Goal: Transaction & Acquisition: Purchase product/service

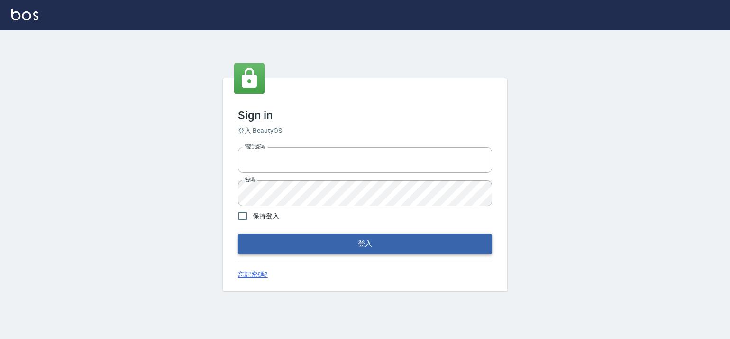
type input "6430581"
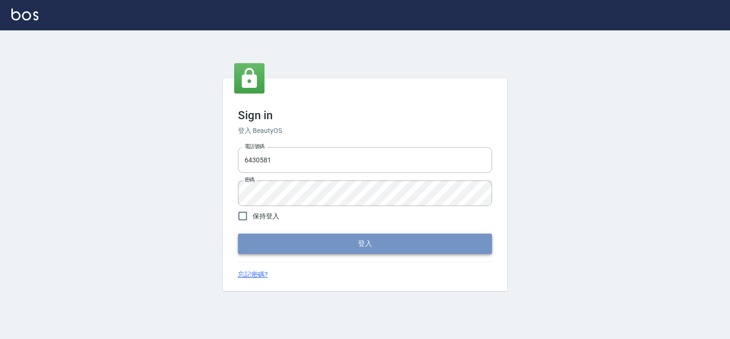
click at [373, 242] on button "登入" at bounding box center [365, 243] width 254 height 20
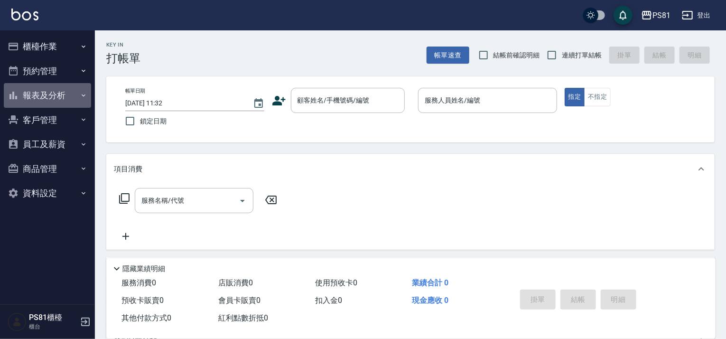
click at [75, 97] on button "報表及分析" at bounding box center [47, 95] width 87 height 25
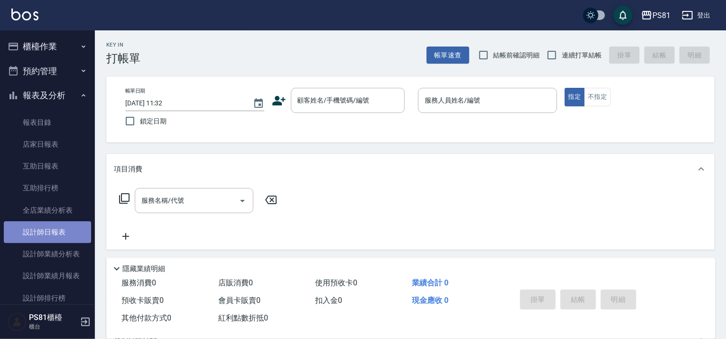
click at [65, 229] on link "設計師日報表" at bounding box center [47, 232] width 87 height 22
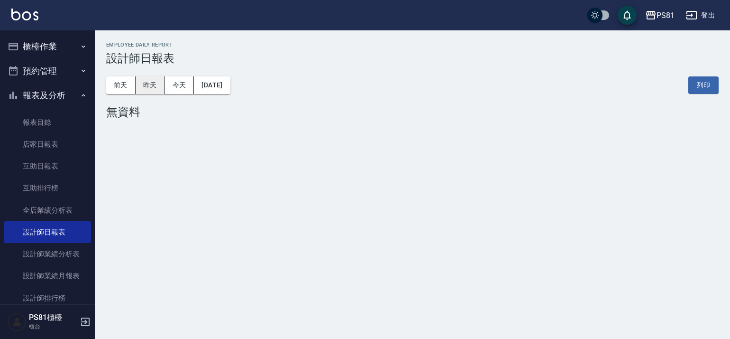
click at [143, 80] on button "昨天" at bounding box center [150, 85] width 29 height 18
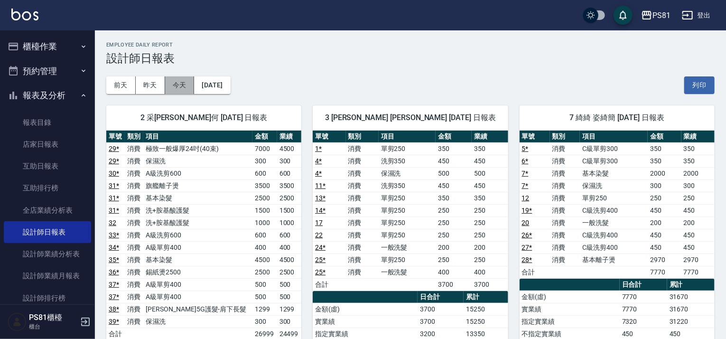
click at [189, 88] on button "今天" at bounding box center [179, 85] width 29 height 18
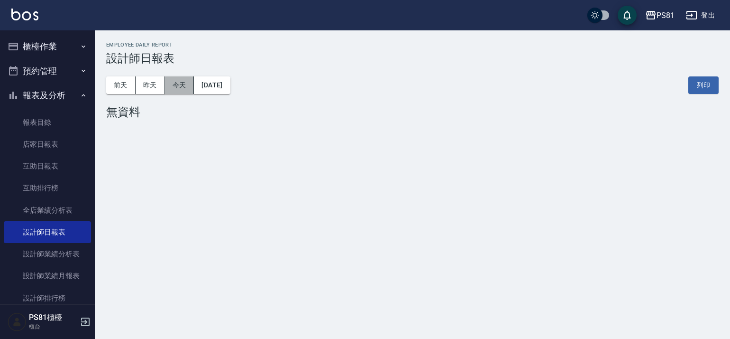
click at [183, 89] on button "今天" at bounding box center [179, 85] width 29 height 18
click at [161, 86] on button "昨天" at bounding box center [150, 85] width 29 height 18
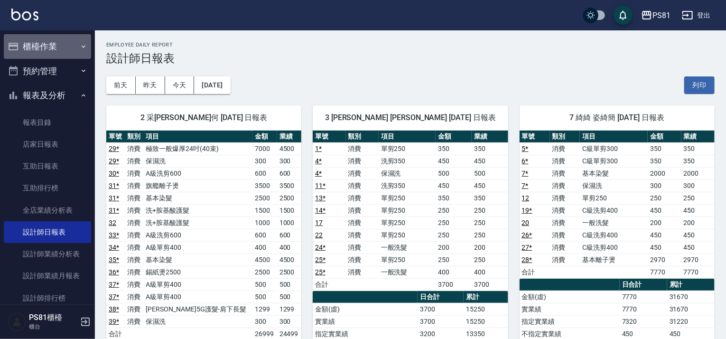
click at [61, 39] on button "櫃檯作業" at bounding box center [47, 46] width 87 height 25
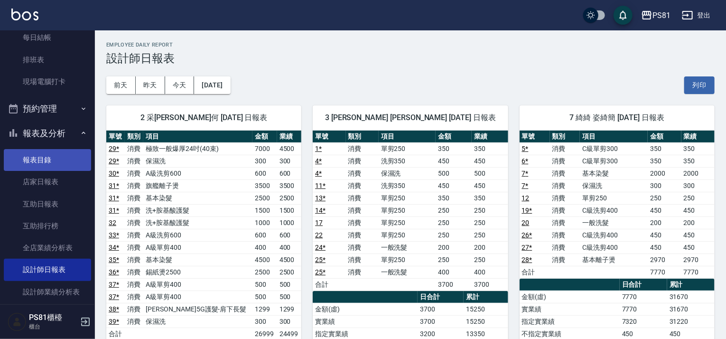
scroll to position [190, 0]
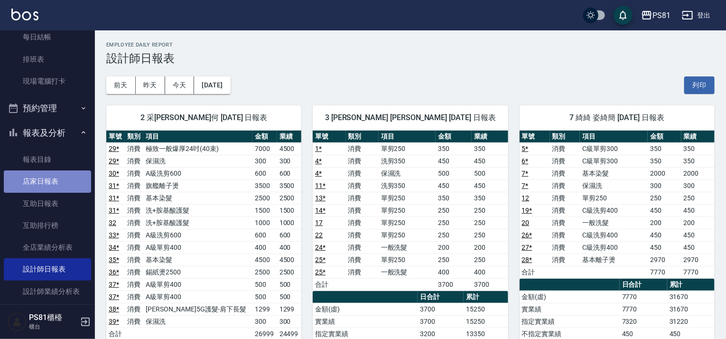
click at [55, 187] on link "店家日報表" at bounding box center [47, 181] width 87 height 22
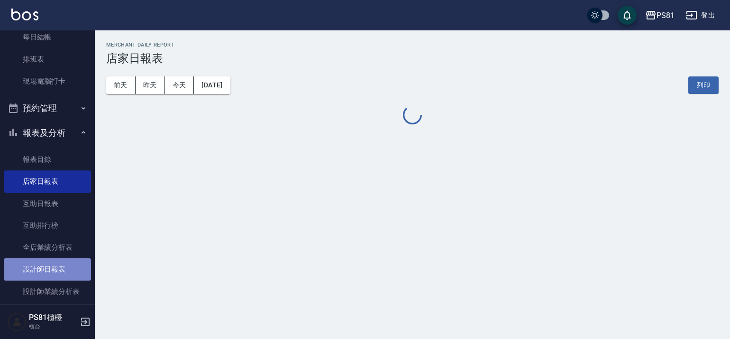
click at [69, 266] on link "設計師日報表" at bounding box center [47, 269] width 87 height 22
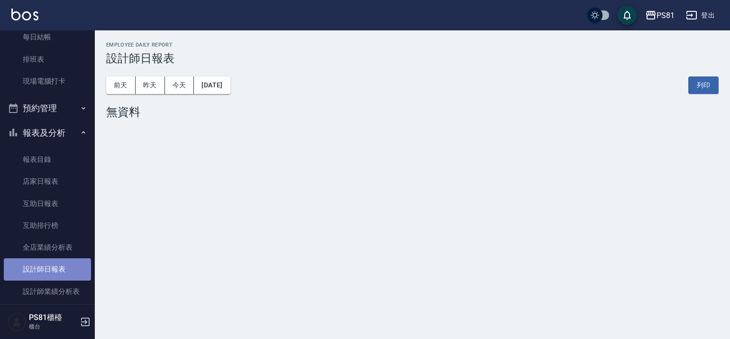
drag, startPoint x: 69, startPoint y: 266, endPoint x: 92, endPoint y: 222, distance: 48.8
click at [68, 265] on link "設計師日報表" at bounding box center [47, 269] width 87 height 22
click at [152, 92] on button "昨天" at bounding box center [150, 85] width 29 height 18
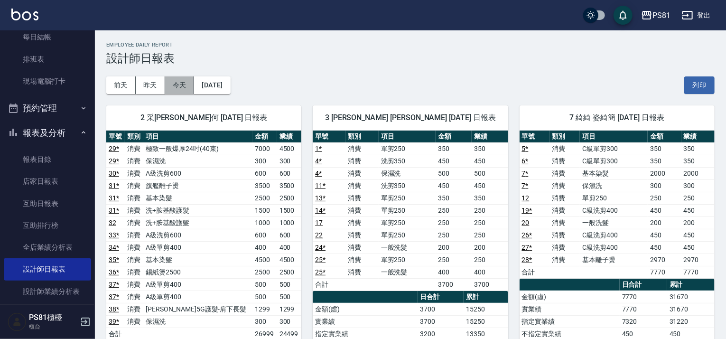
click at [183, 91] on button "今天" at bounding box center [179, 85] width 29 height 18
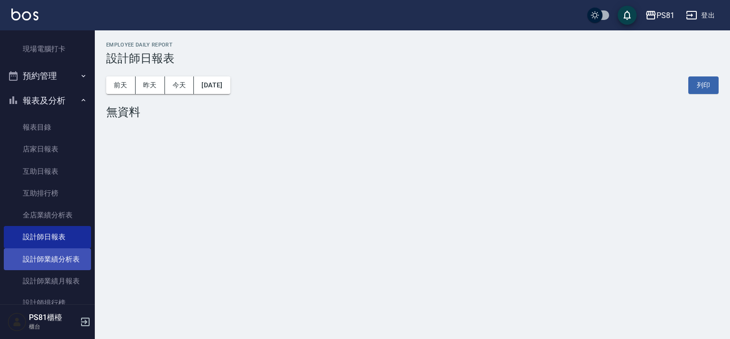
scroll to position [237, 0]
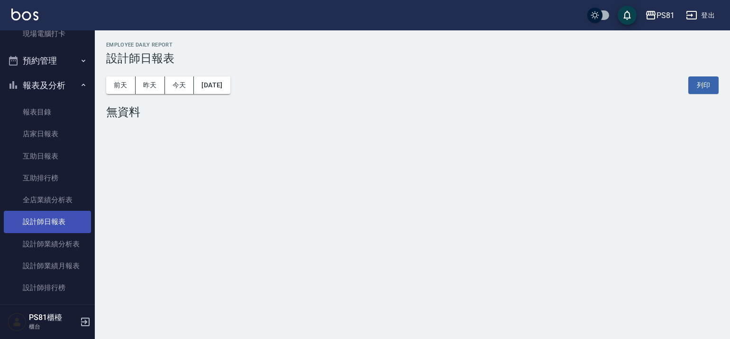
click at [55, 218] on link "設計師日報表" at bounding box center [47, 222] width 87 height 22
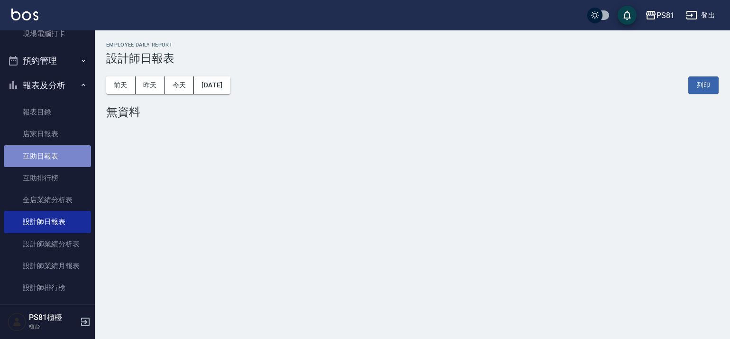
click at [61, 156] on link "互助日報表" at bounding box center [47, 156] width 87 height 22
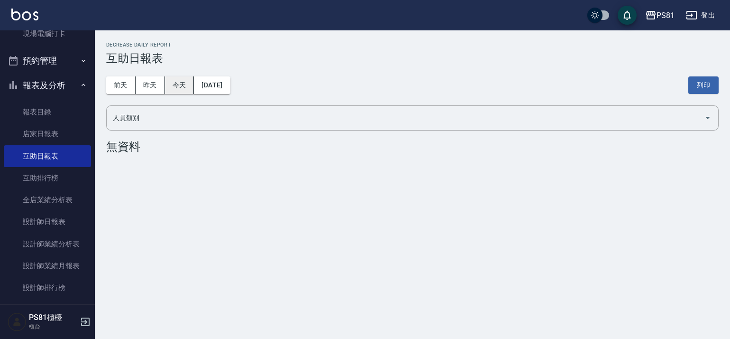
click at [178, 85] on button "今天" at bounding box center [179, 85] width 29 height 18
drag, startPoint x: 154, startPoint y: 85, endPoint x: 179, endPoint y: 87, distance: 25.2
click at [154, 85] on button "昨天" at bounding box center [150, 85] width 29 height 18
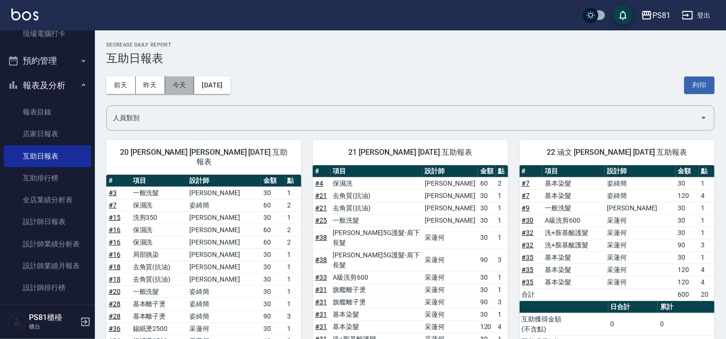
click at [179, 89] on button "今天" at bounding box center [179, 85] width 29 height 18
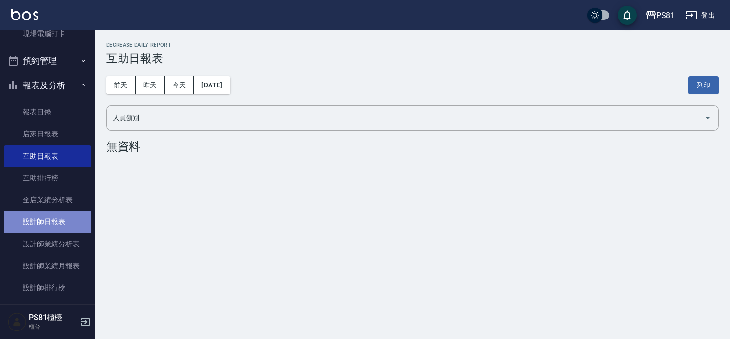
click at [60, 222] on link "設計師日報表" at bounding box center [47, 222] width 87 height 22
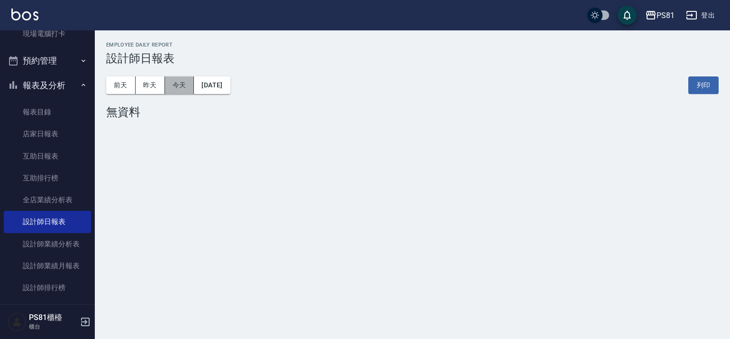
click at [192, 84] on button "今天" at bounding box center [179, 85] width 29 height 18
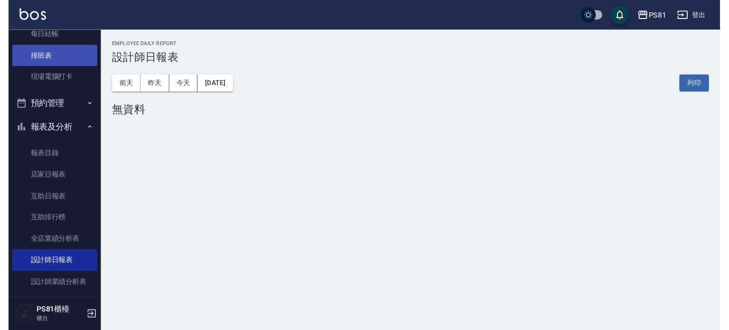
scroll to position [142, 0]
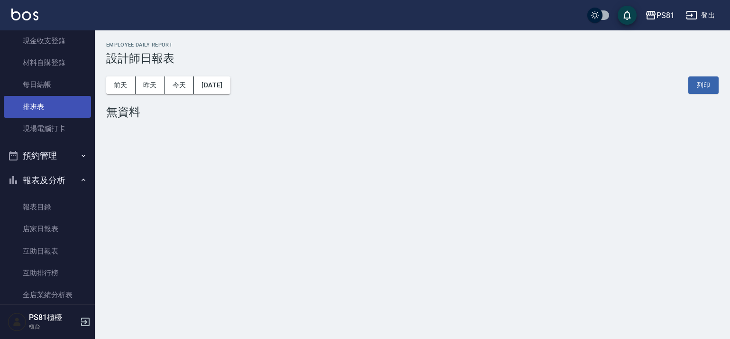
click at [63, 104] on link "排班表" at bounding box center [47, 107] width 87 height 22
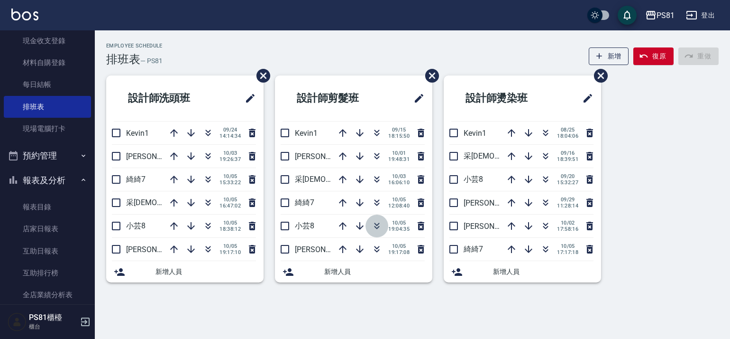
click at [381, 223] on icon "button" at bounding box center [376, 225] width 11 height 11
click at [382, 157] on button "button" at bounding box center [377, 156] width 23 height 23
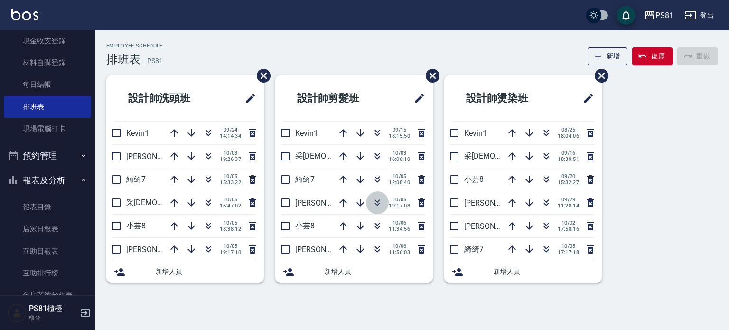
click at [379, 202] on icon "button" at bounding box center [376, 202] width 11 height 11
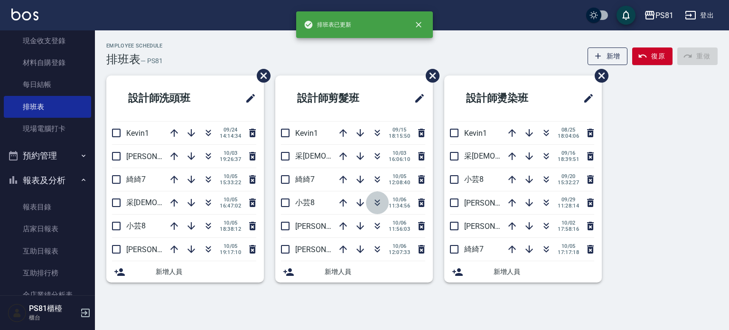
click at [375, 206] on icon "button" at bounding box center [376, 202] width 11 height 11
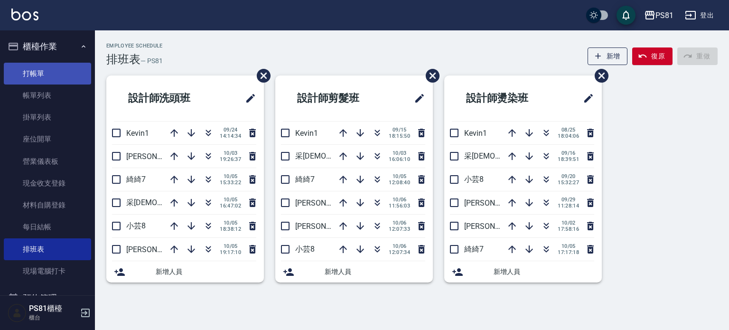
click at [49, 69] on link "打帳單" at bounding box center [47, 74] width 87 height 22
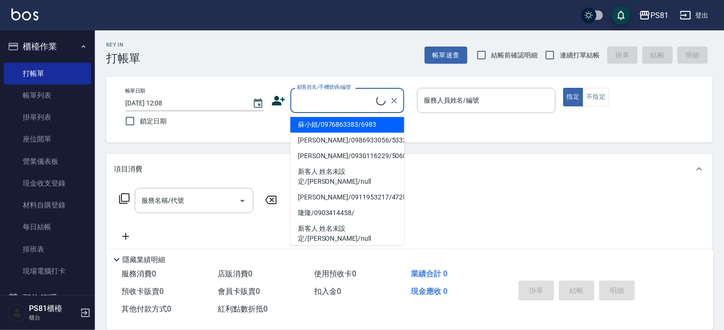
click at [355, 102] on input "顧客姓名/手機號碼/編號" at bounding box center [336, 100] width 82 height 17
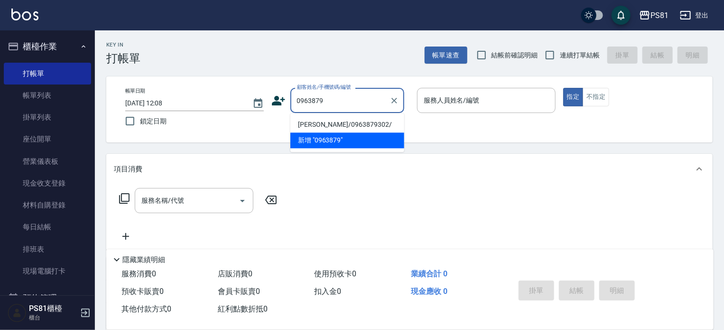
click at [344, 121] on li "[PERSON_NAME]/0963879302/" at bounding box center [347, 125] width 114 height 16
type input "[PERSON_NAME]/0963879302/"
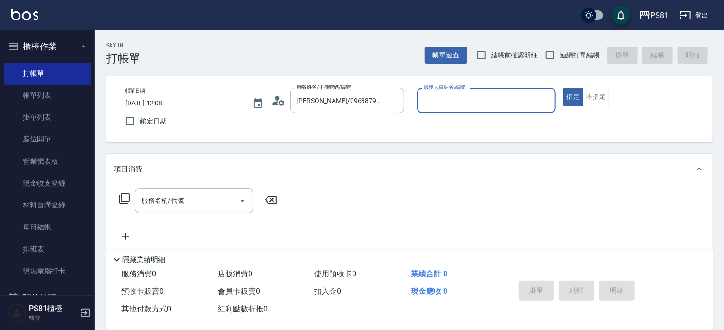
type input "采蓮-2"
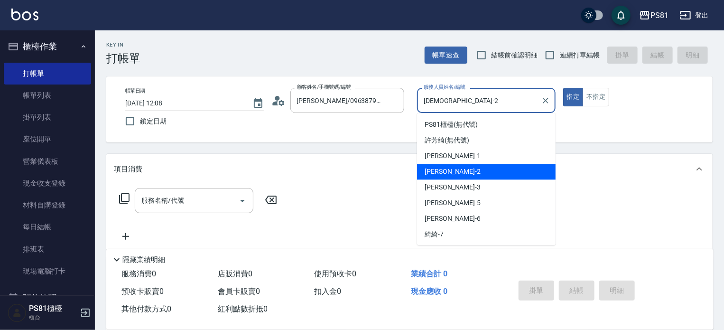
click at [461, 96] on input "采蓮-2" at bounding box center [479, 100] width 116 height 17
drag, startPoint x: 545, startPoint y: 99, endPoint x: 522, endPoint y: 96, distance: 23.4
click at [542, 99] on icon "Clear" at bounding box center [545, 100] width 9 height 9
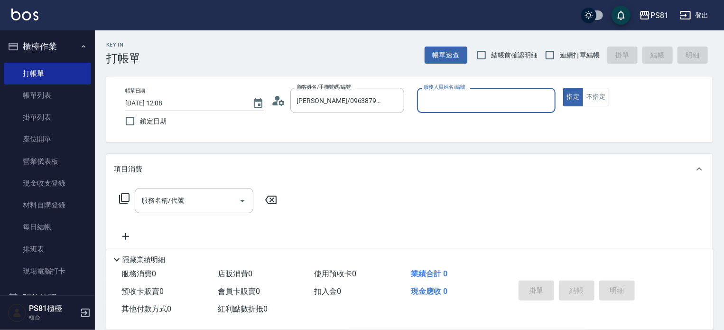
drag, startPoint x: 522, startPoint y: 96, endPoint x: 517, endPoint y: 102, distance: 8.1
click at [519, 98] on input "服務人員姓名/編號" at bounding box center [486, 100] width 130 height 17
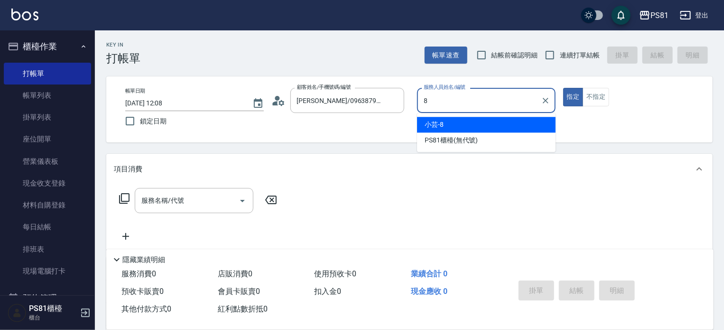
type input "小芸-8"
type button "true"
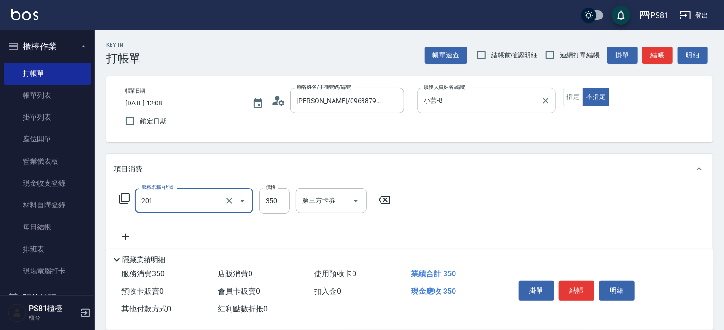
type input "洗剪350(201)"
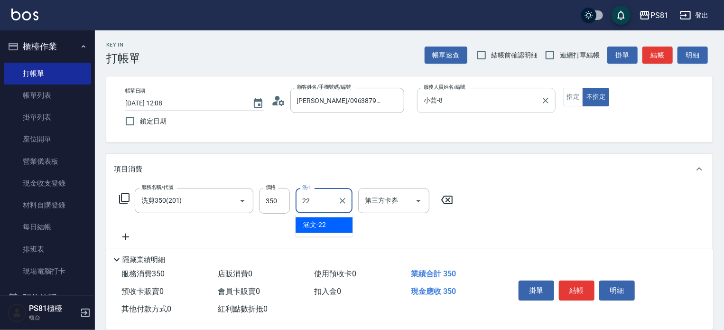
type input "涵文-22"
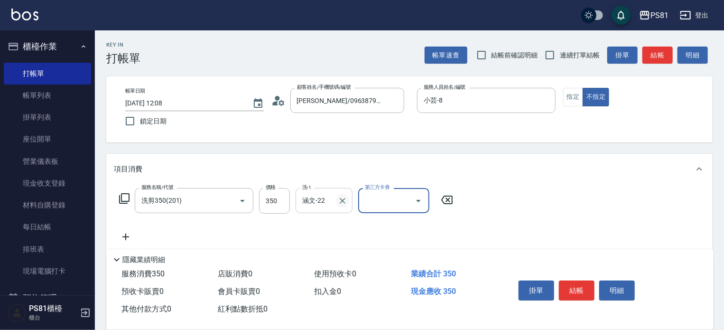
click at [342, 196] on icon "Clear" at bounding box center [342, 200] width 9 height 9
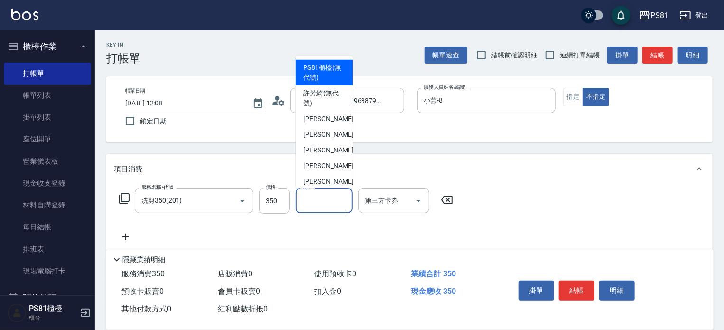
click at [340, 197] on input "洗-1" at bounding box center [324, 200] width 48 height 17
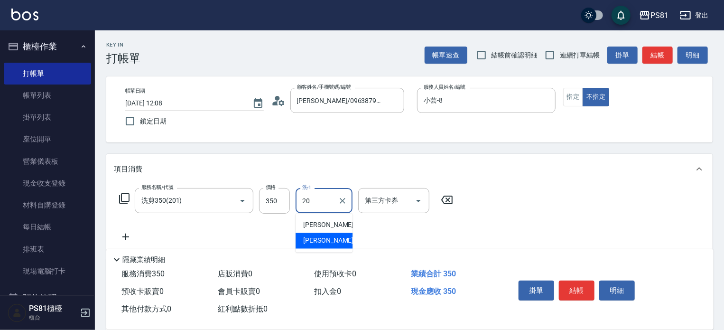
type input "妍妍-20"
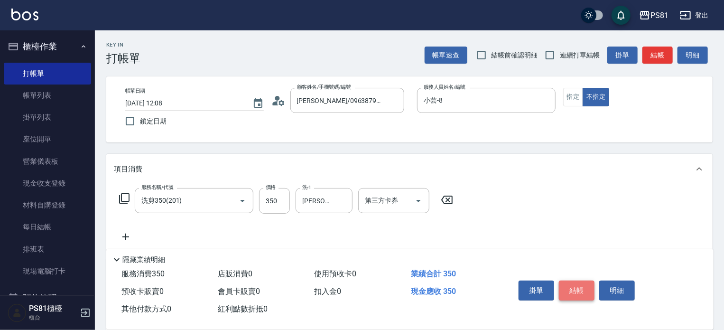
click at [575, 294] on button "結帳" at bounding box center [577, 290] width 36 height 20
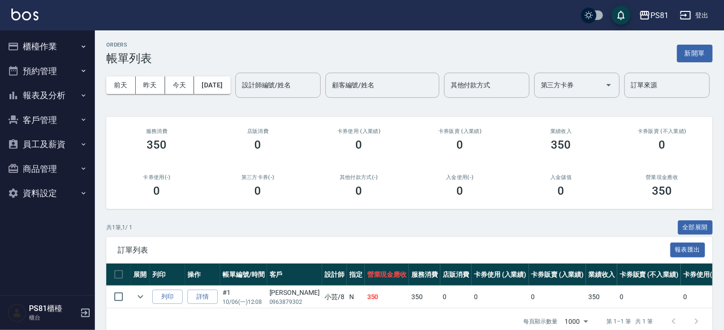
click at [71, 50] on button "櫃檯作業" at bounding box center [47, 46] width 87 height 25
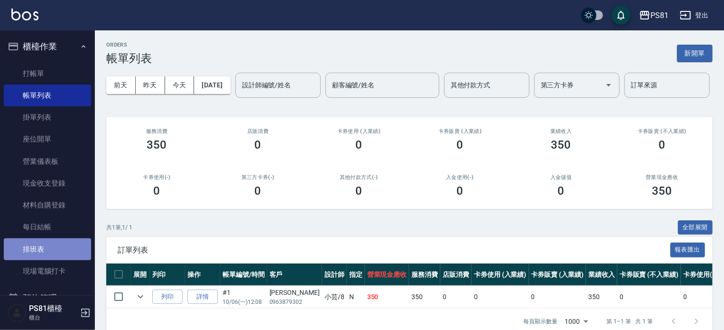
click at [64, 239] on link "排班表" at bounding box center [47, 249] width 87 height 22
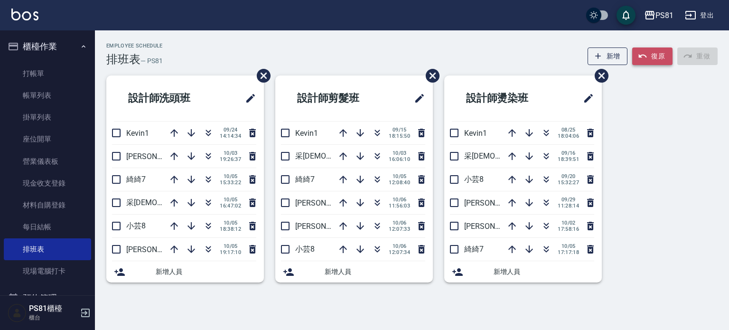
click at [655, 51] on button "復原" at bounding box center [652, 56] width 40 height 18
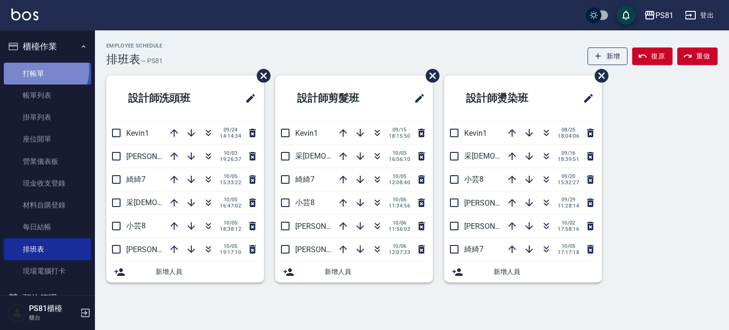
click at [41, 69] on link "打帳單" at bounding box center [47, 74] width 87 height 22
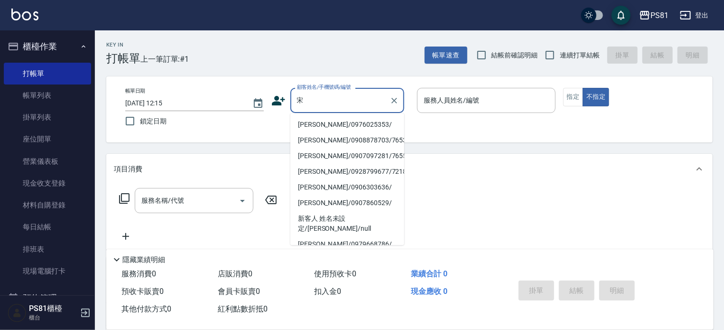
click at [342, 119] on li "[PERSON_NAME]/0976025353/" at bounding box center [347, 125] width 114 height 16
type input "[PERSON_NAME]/0976025353/"
type input "小芸-8"
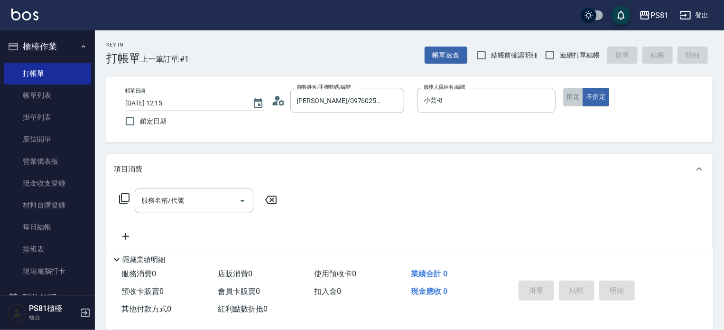
click at [573, 96] on button "指定" at bounding box center [573, 97] width 20 height 18
drag, startPoint x: 196, startPoint y: 218, endPoint x: 192, endPoint y: 208, distance: 11.0
click at [195, 214] on div "服務名稱/代號 服務名稱/代號" at bounding box center [198, 215] width 169 height 54
click at [191, 203] on input "服務名稱/代號" at bounding box center [187, 200] width 96 height 17
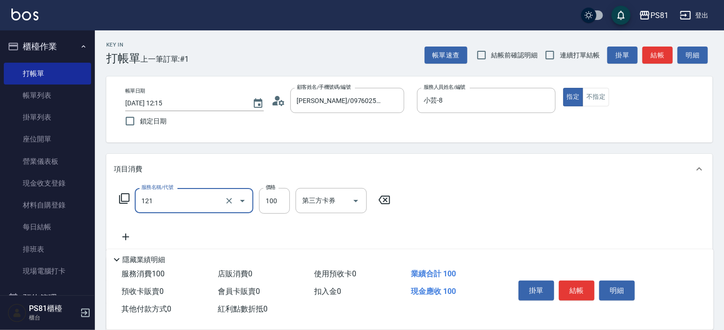
type input "剪[PERSON_NAME](121)"
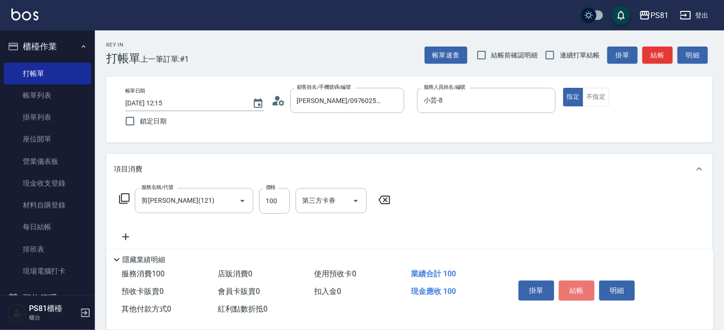
click at [580, 290] on button "結帳" at bounding box center [577, 290] width 36 height 20
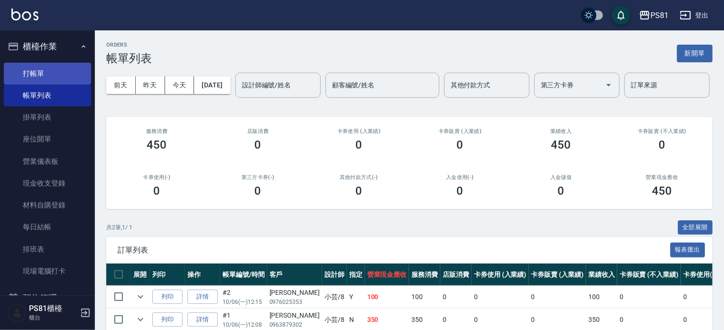
click at [45, 71] on link "打帳單" at bounding box center [47, 74] width 87 height 22
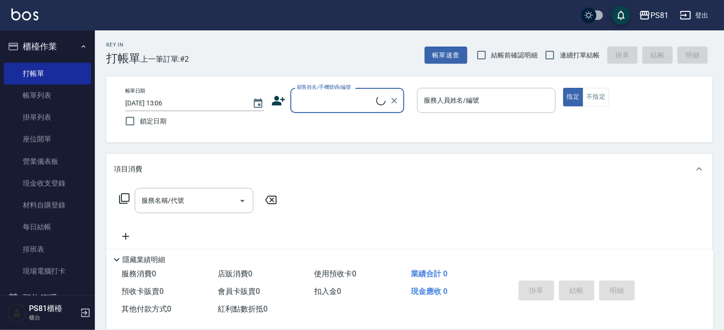
click at [323, 104] on input "顧客姓名/手機號碼/編號" at bounding box center [336, 100] width 82 height 17
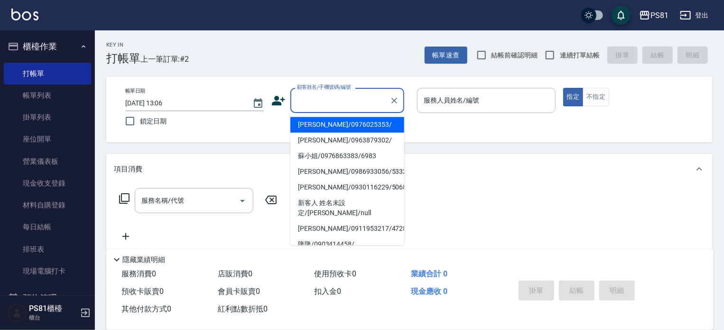
click at [328, 123] on li "[PERSON_NAME]/0976025353/" at bounding box center [347, 125] width 114 height 16
type input "[PERSON_NAME]/0976025353/"
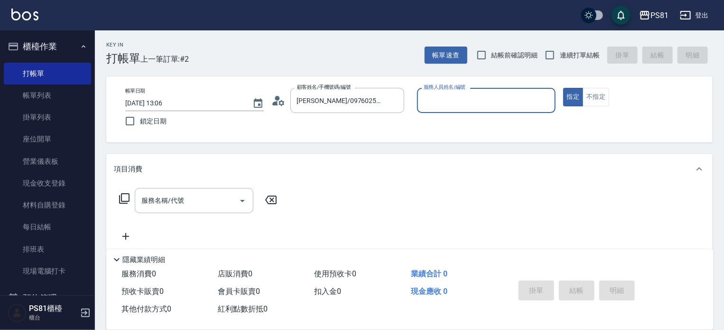
type input "小芸-8"
click at [570, 51] on span "連續打單結帳" at bounding box center [580, 55] width 40 height 10
click at [560, 51] on input "連續打單結帳" at bounding box center [550, 55] width 20 height 20
checkbox input "true"
click at [209, 190] on div "服務名稱/代號" at bounding box center [194, 200] width 119 height 25
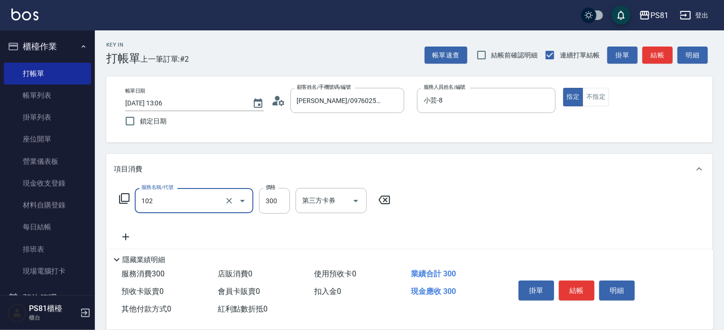
type input "保濕洗(102)"
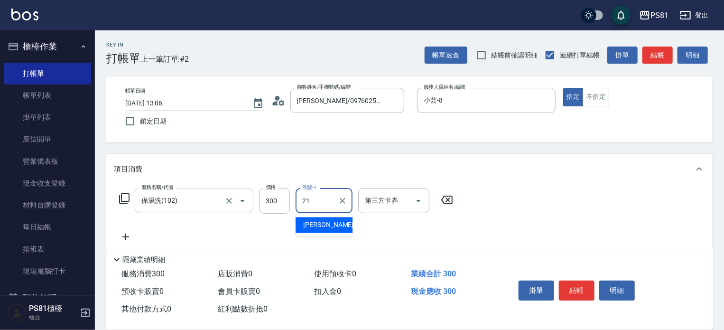
type input "Q比-21"
drag, startPoint x: 574, startPoint y: 300, endPoint x: 577, endPoint y: 290, distance: 10.5
click at [575, 296] on div "掛單 結帳 明細" at bounding box center [577, 292] width 124 height 30
click at [577, 290] on button "結帳" at bounding box center [577, 290] width 36 height 20
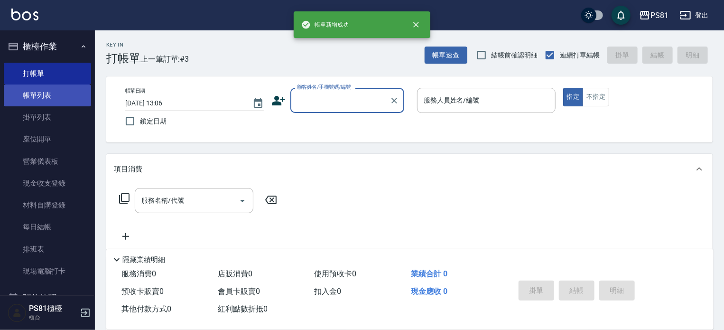
click at [32, 99] on link "帳單列表" at bounding box center [47, 95] width 87 height 22
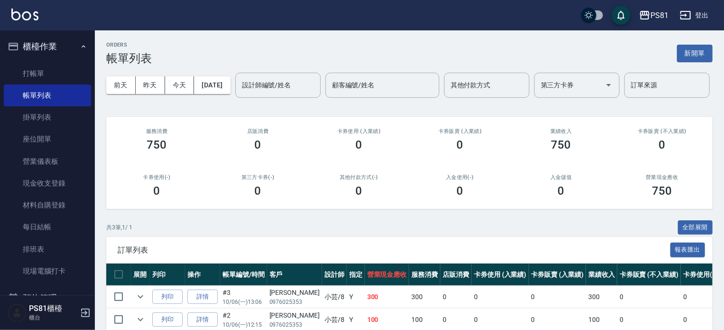
click at [161, 136] on div "ORDERS 帳單列表 新開單 [DATE] [DATE] [DATE] [DATE] 設計師編號/姓名 設計師編號/姓名 顧客編號/姓名 顧客編號/姓名 其…" at bounding box center [409, 210] width 629 height 360
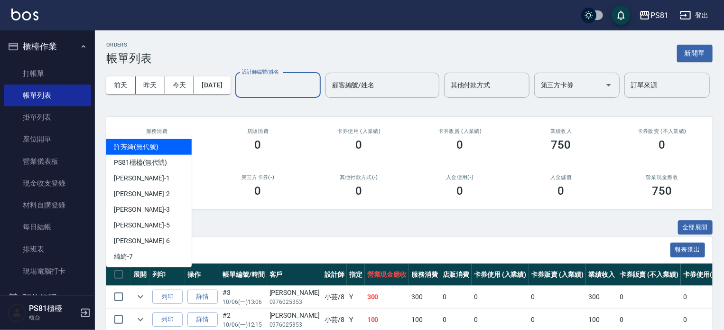
click at [240, 93] on input "設計師編號/姓名" at bounding box center [278, 85] width 77 height 17
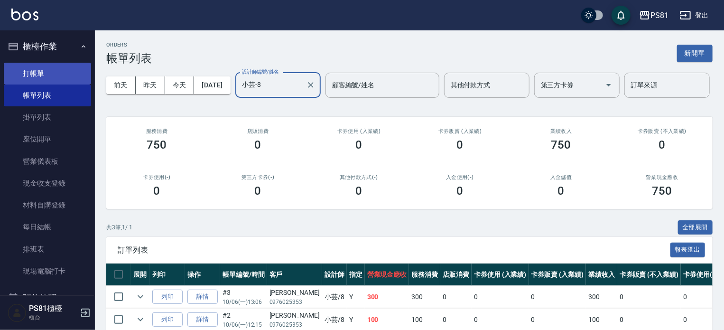
type input "小芸-8"
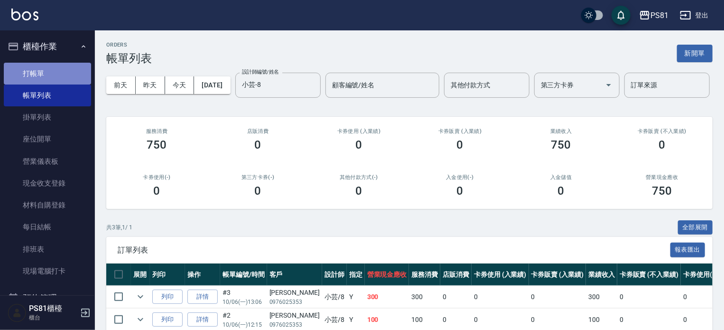
click at [54, 65] on link "打帳單" at bounding box center [47, 74] width 87 height 22
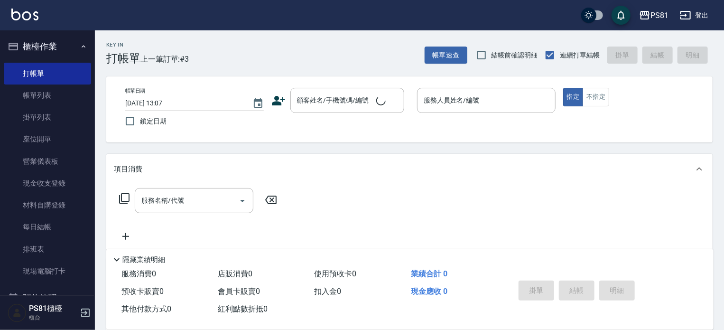
click at [214, 58] on div "Key In 打帳單 上一筆訂單:#3 帳單速查 結帳前確認明細 連續打單結帳 掛單 結帳 明細" at bounding box center [404, 47] width 618 height 35
click at [53, 251] on link "排班表" at bounding box center [47, 249] width 87 height 22
